Goal: Task Accomplishment & Management: Complete application form

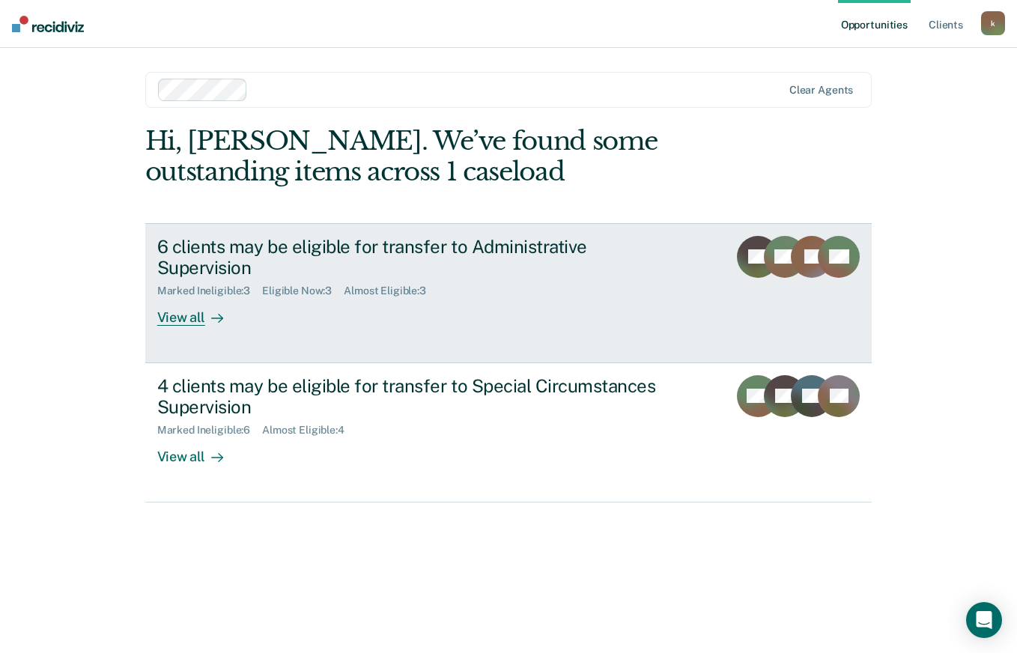
click at [175, 297] on div "View all" at bounding box center [199, 311] width 84 height 29
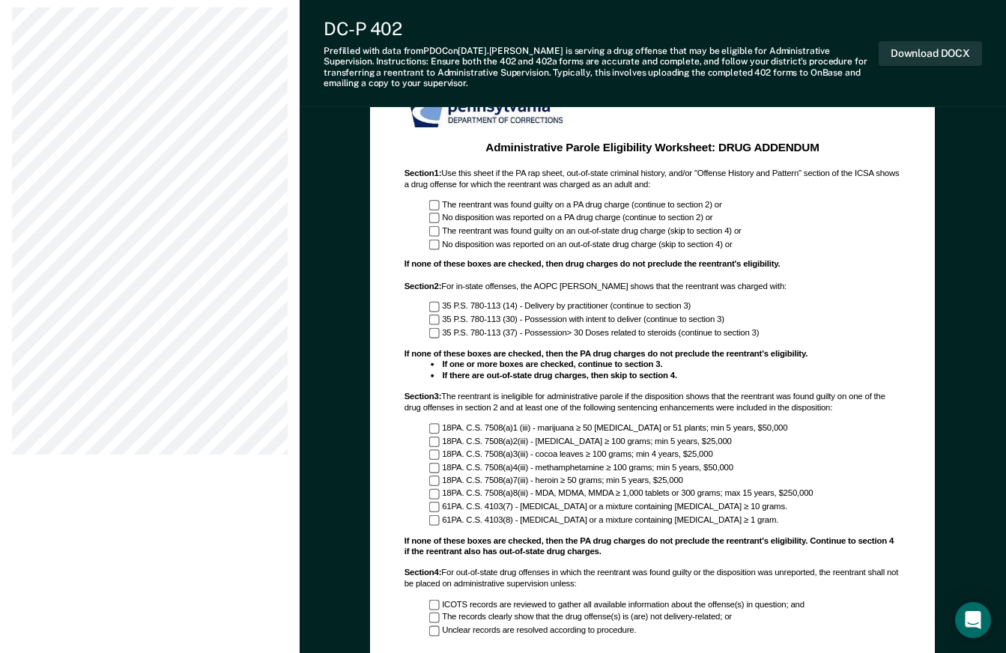
scroll to position [674, 0]
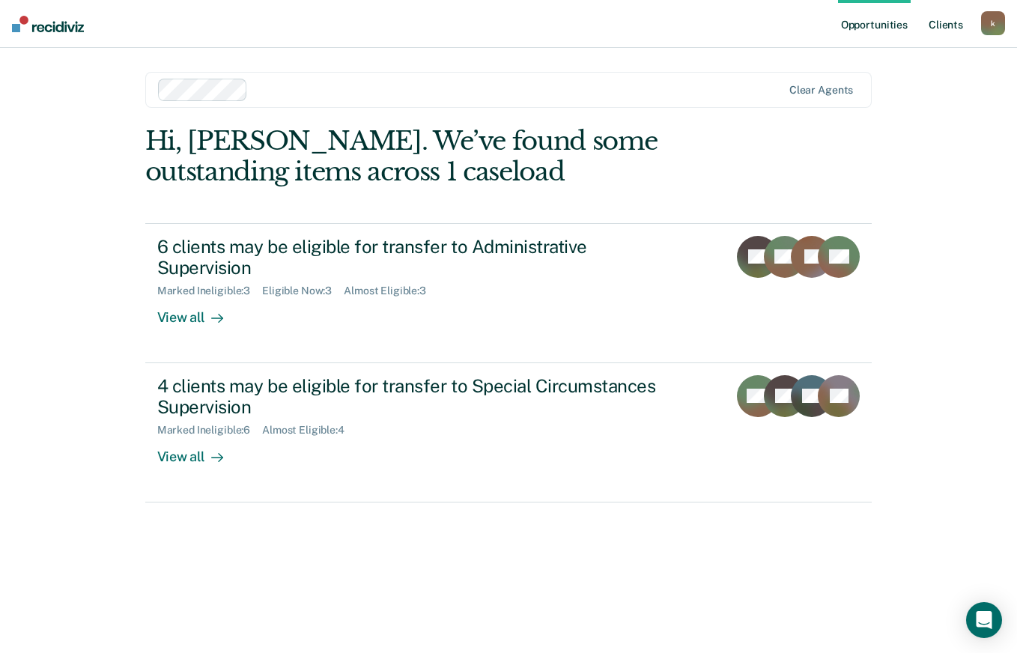
click at [942, 22] on link "Client s" at bounding box center [946, 24] width 40 height 48
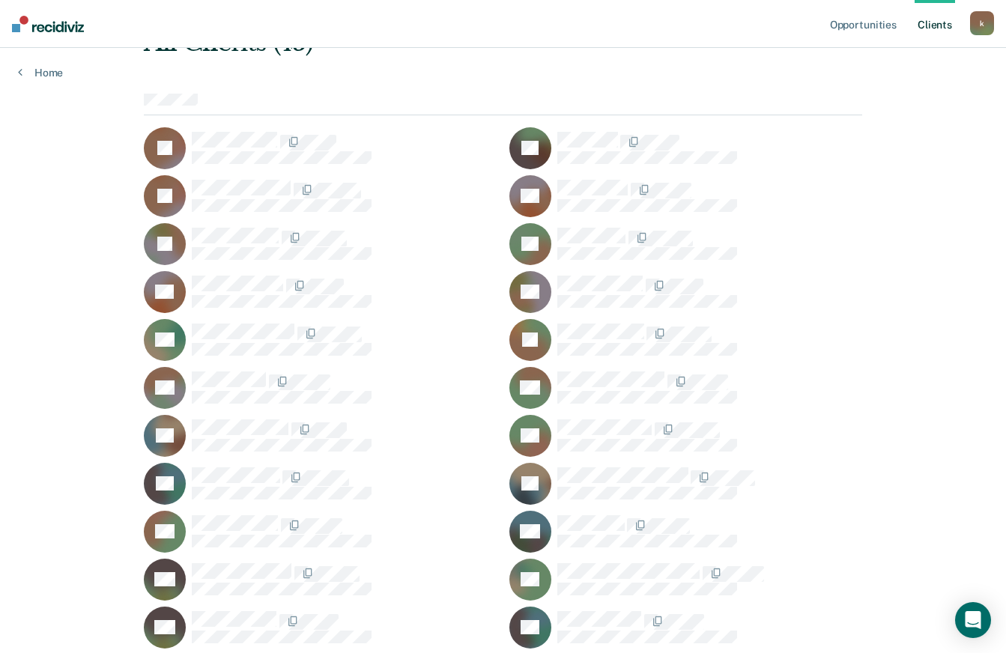
scroll to position [225, 0]
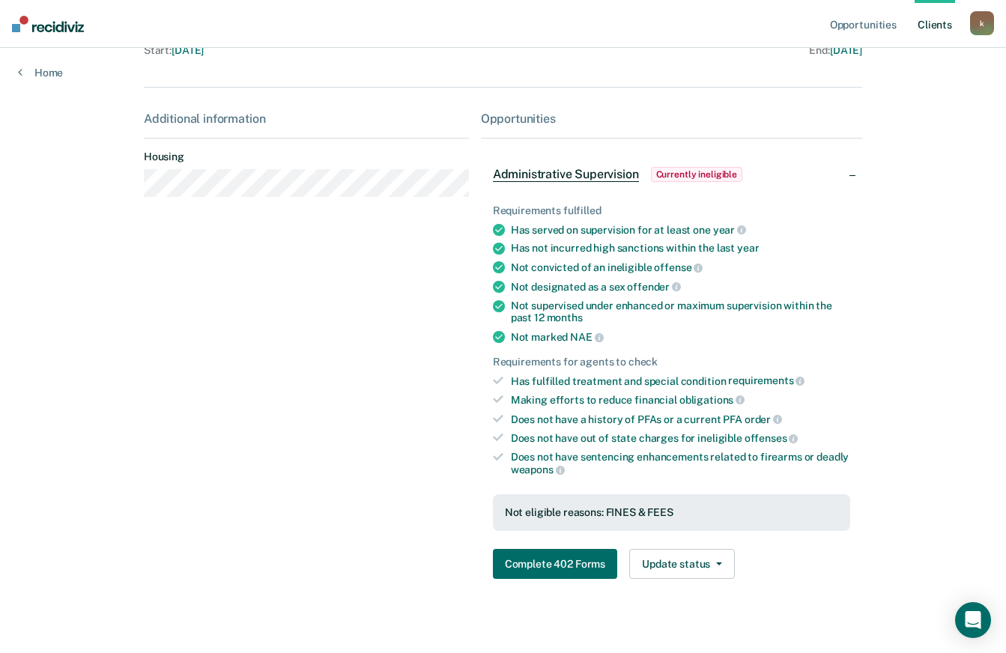
scroll to position [210, 0]
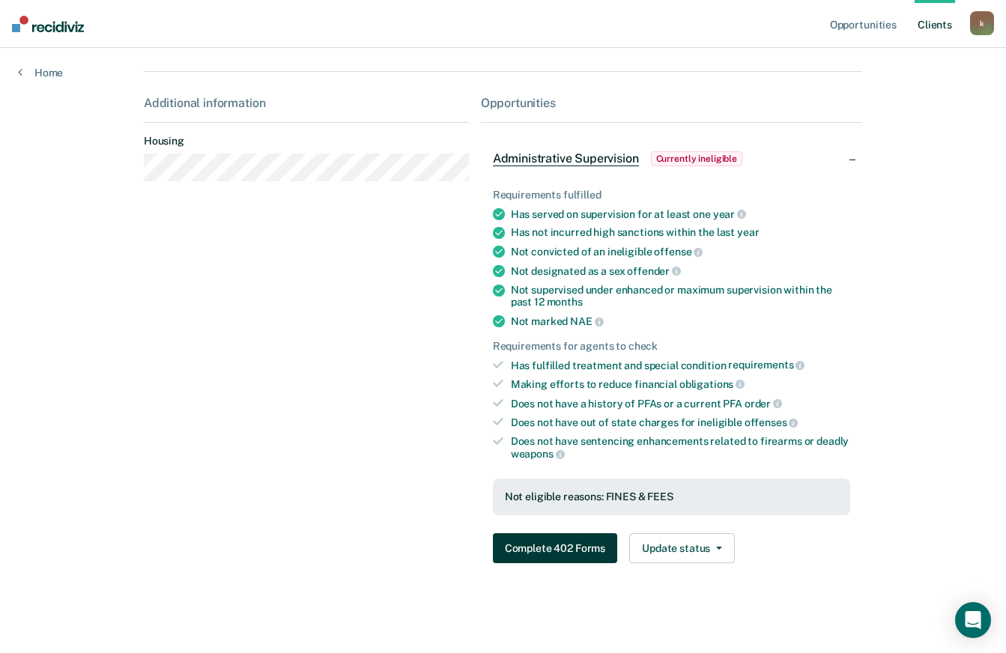
click at [565, 550] on button "Complete 402 Forms" at bounding box center [555, 548] width 124 height 30
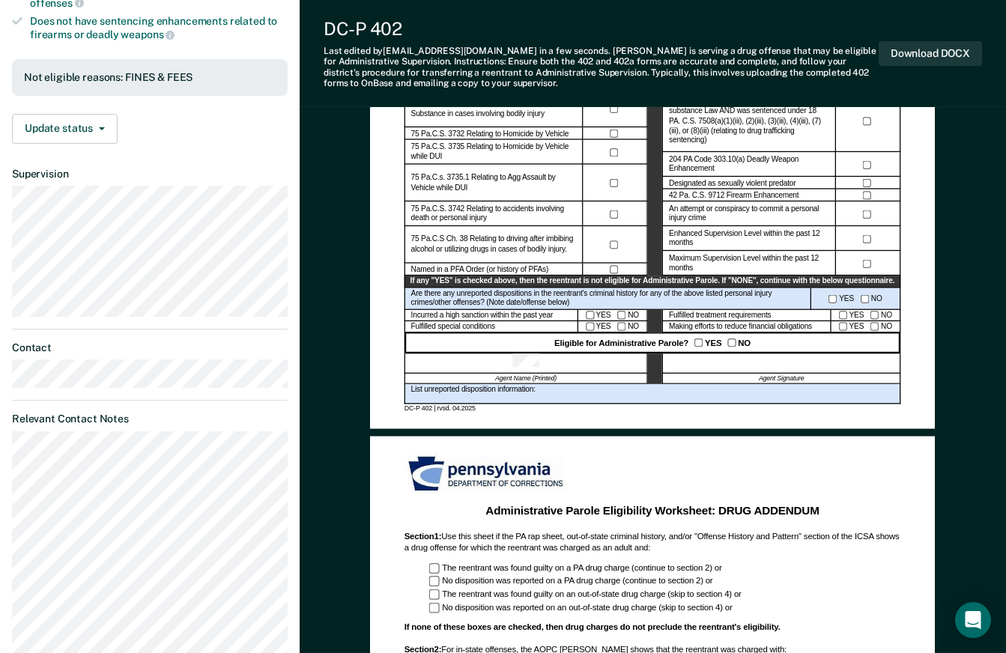
scroll to position [383, 0]
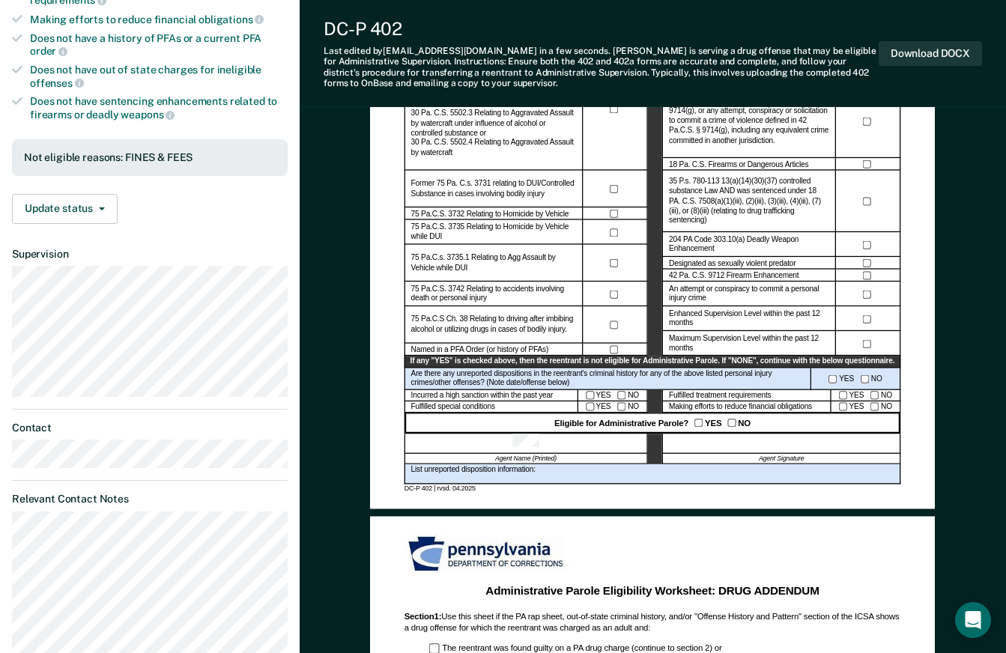
click at [417, 475] on div "List unreported disposition information:" at bounding box center [652, 474] width 496 height 20
click at [470, 474] on div "List unreported disposition information:" at bounding box center [652, 474] width 496 height 20
click at [537, 472] on div "List unreported disposition information:" at bounding box center [652, 474] width 496 height 20
click at [543, 476] on div "List unreported disposition information:" at bounding box center [652, 474] width 496 height 20
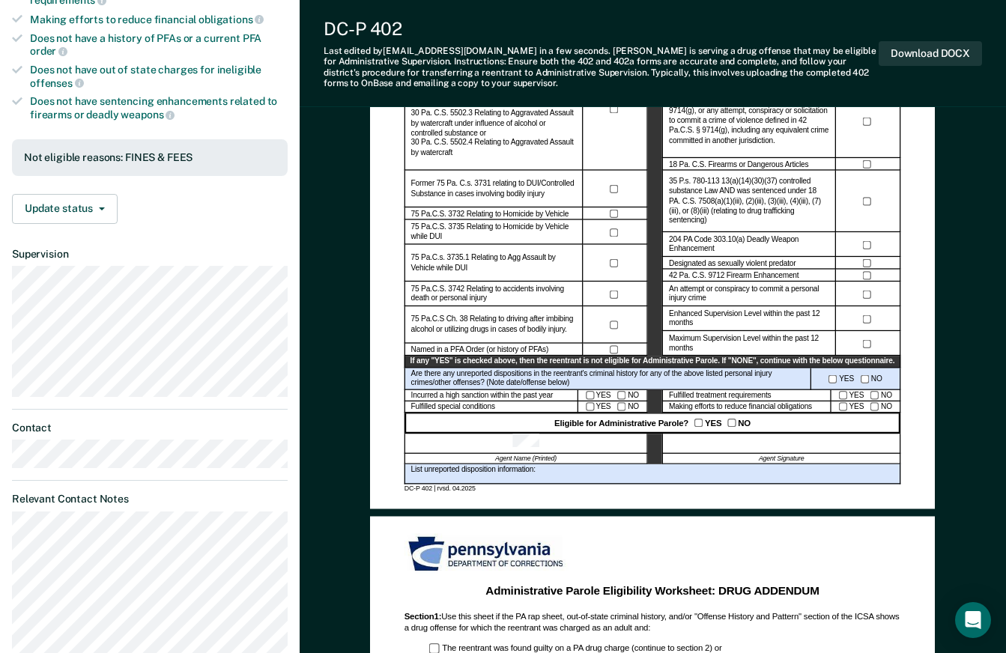
click at [751, 443] on div at bounding box center [782, 444] width 238 height 20
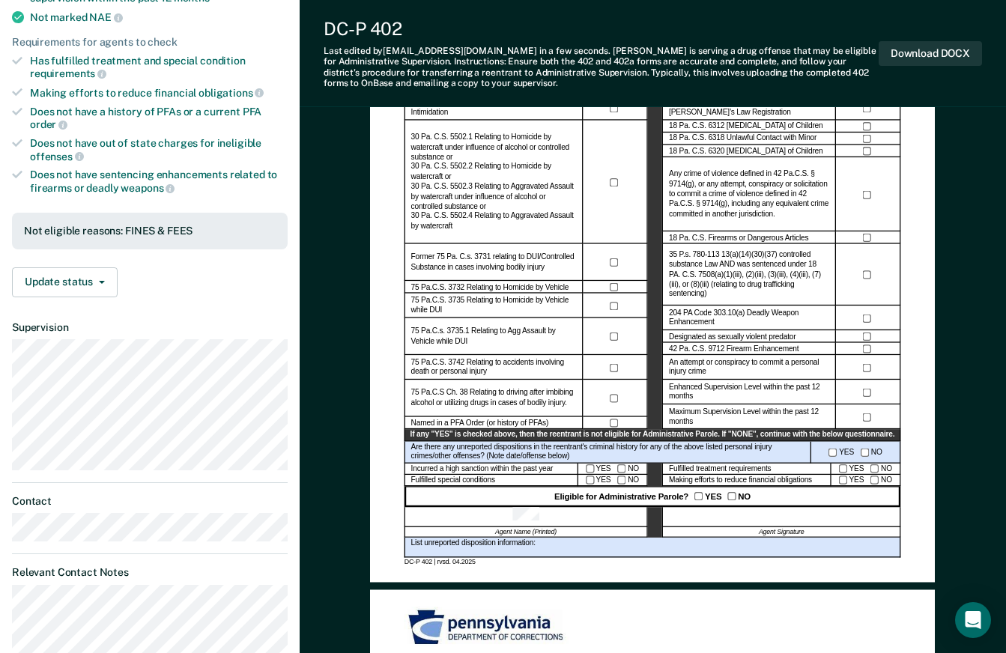
scroll to position [449, 0]
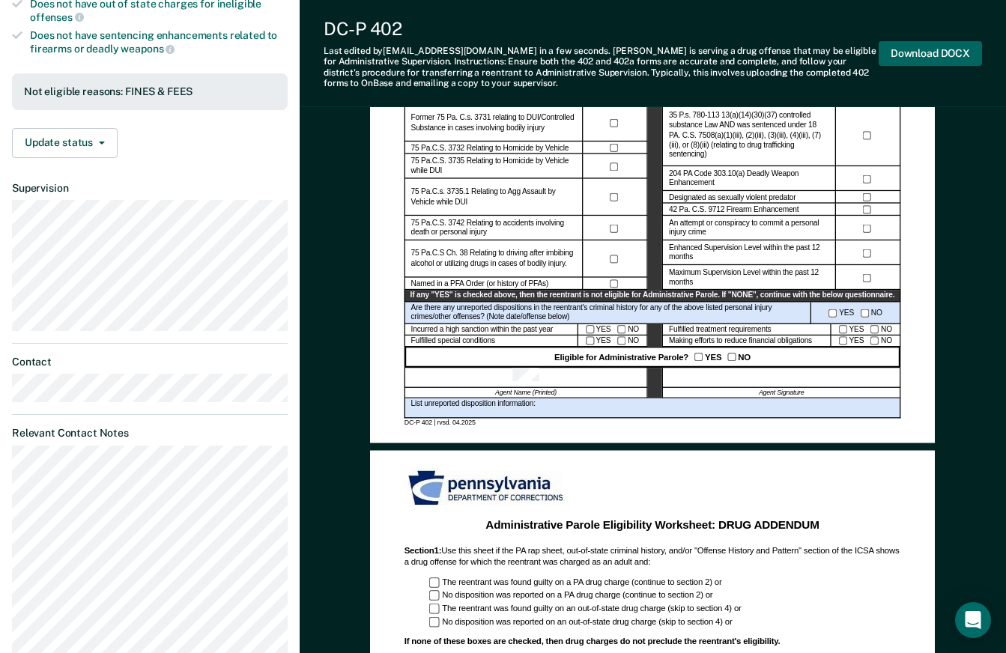
click at [933, 52] on button "Download DOCX" at bounding box center [929, 53] width 103 height 25
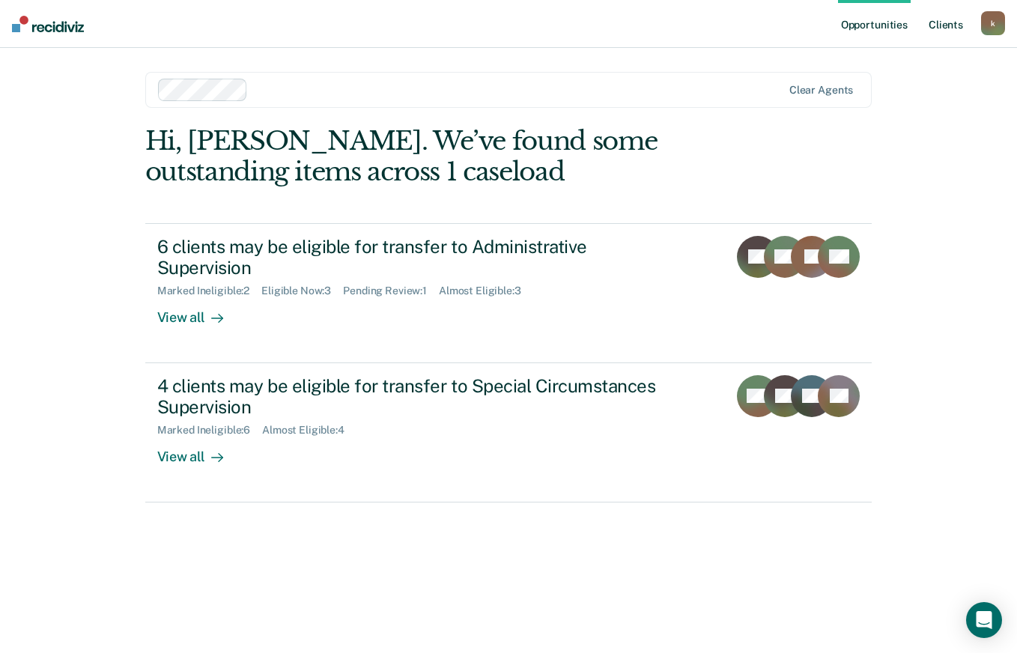
click at [954, 22] on link "Client s" at bounding box center [946, 24] width 40 height 48
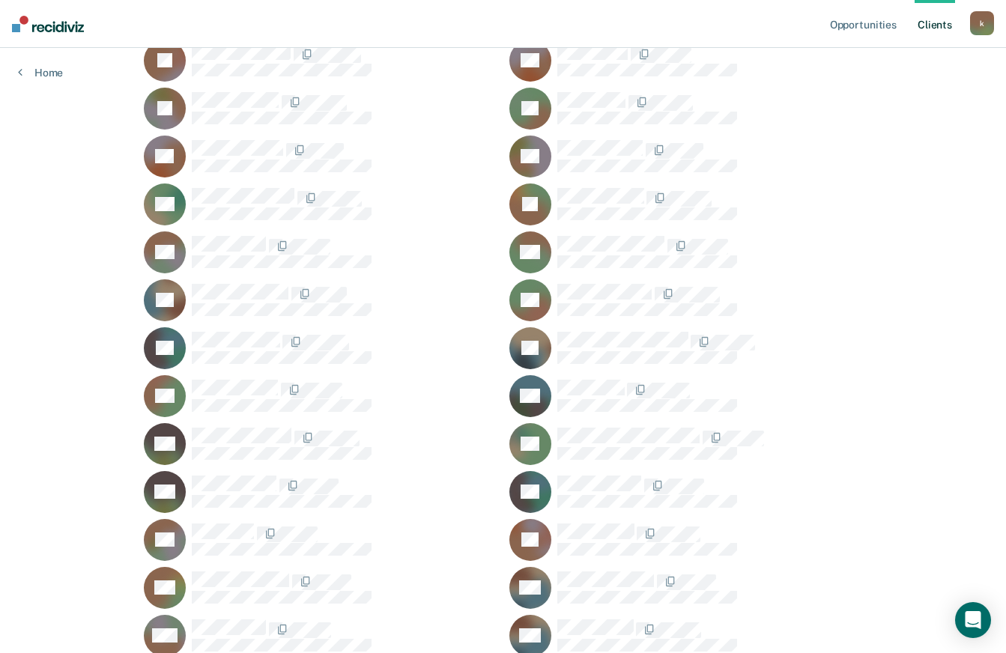
scroll to position [203, 0]
